Goal: Information Seeking & Learning: Learn about a topic

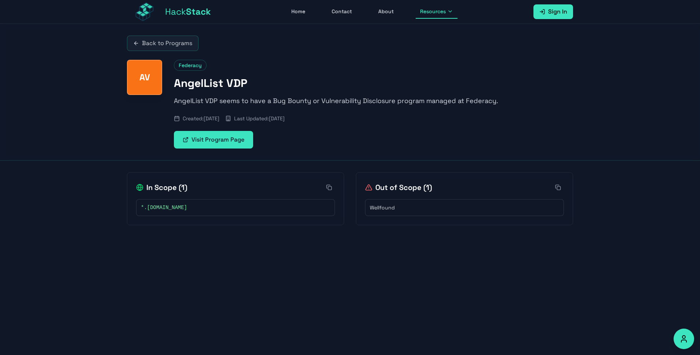
click at [219, 120] on span "Created: [DATE]" at bounding box center [201, 118] width 37 height 7
click at [285, 119] on span "Last Updated: [DATE]" at bounding box center [259, 118] width 51 height 7
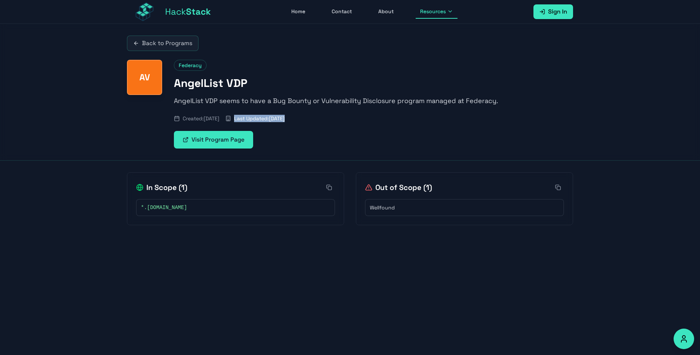
click at [285, 119] on span "Last Updated: [DATE]" at bounding box center [259, 118] width 51 height 7
